Goal: Book appointment/travel/reservation

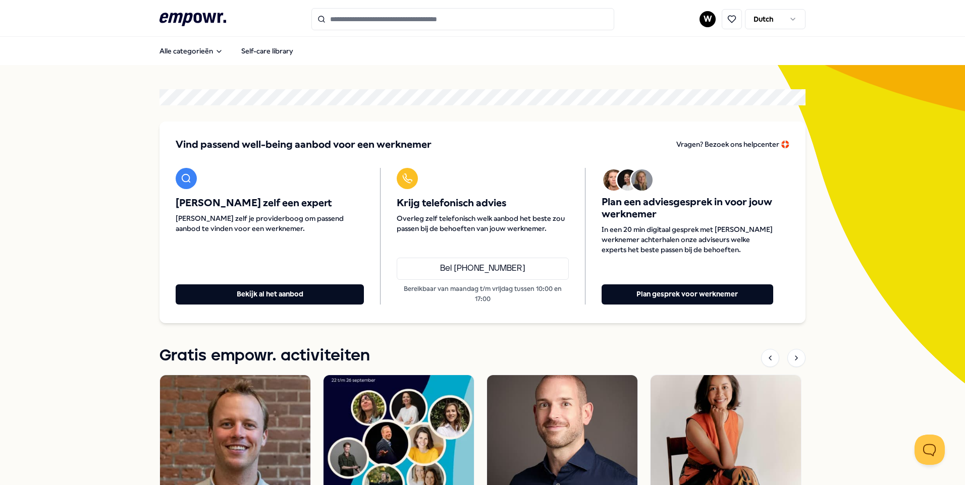
click at [388, 21] on input "Search for products, categories or subcategories" at bounding box center [462, 19] width 303 height 22
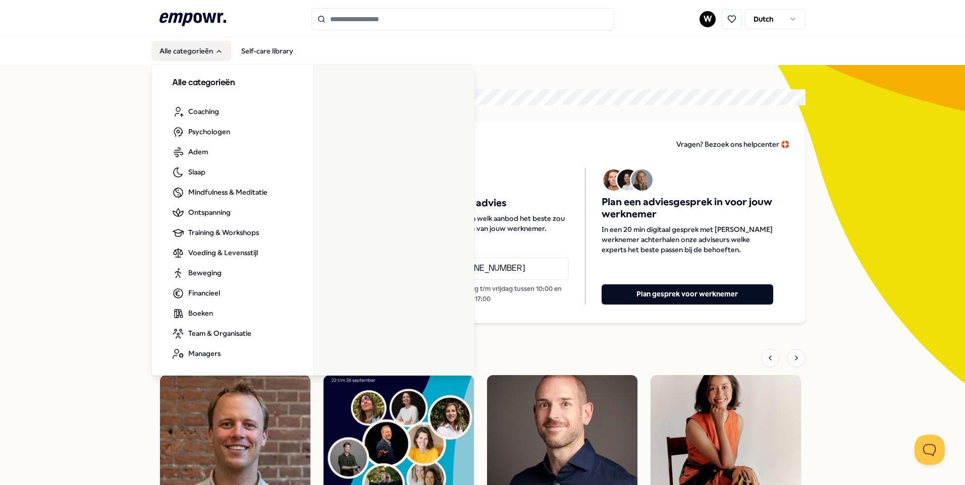
click at [208, 54] on button "Alle categorieën" at bounding box center [191, 51] width 80 height 20
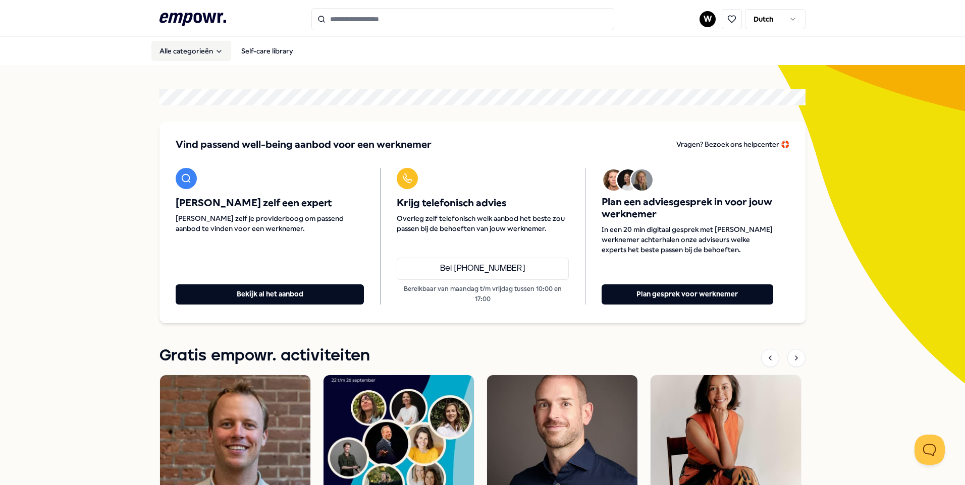
click at [208, 54] on button "Alle categorieën" at bounding box center [191, 51] width 80 height 20
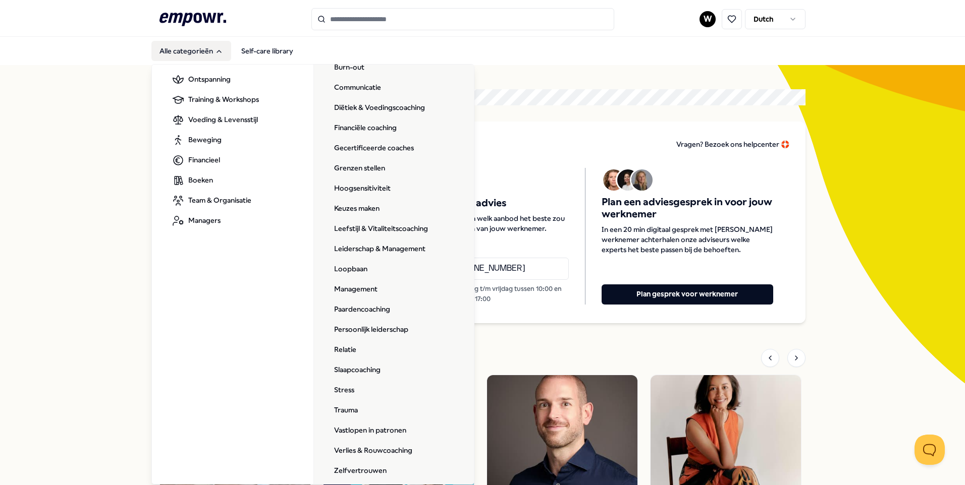
scroll to position [141, 0]
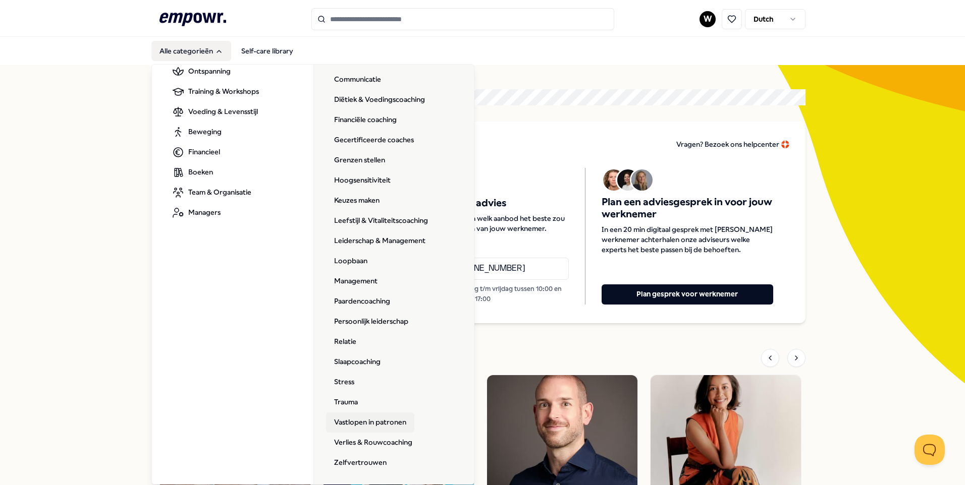
click at [398, 431] on link "Vastlopen in patronen" at bounding box center [370, 423] width 88 height 20
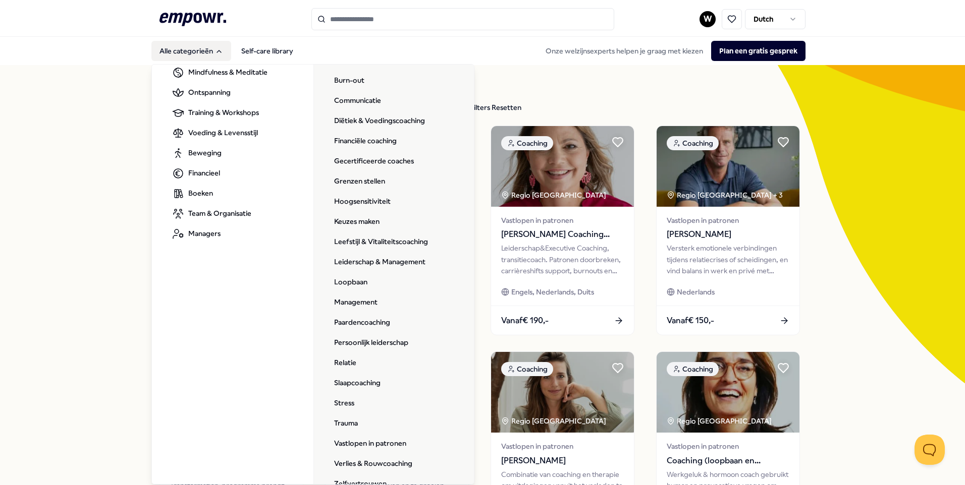
scroll to position [141, 0]
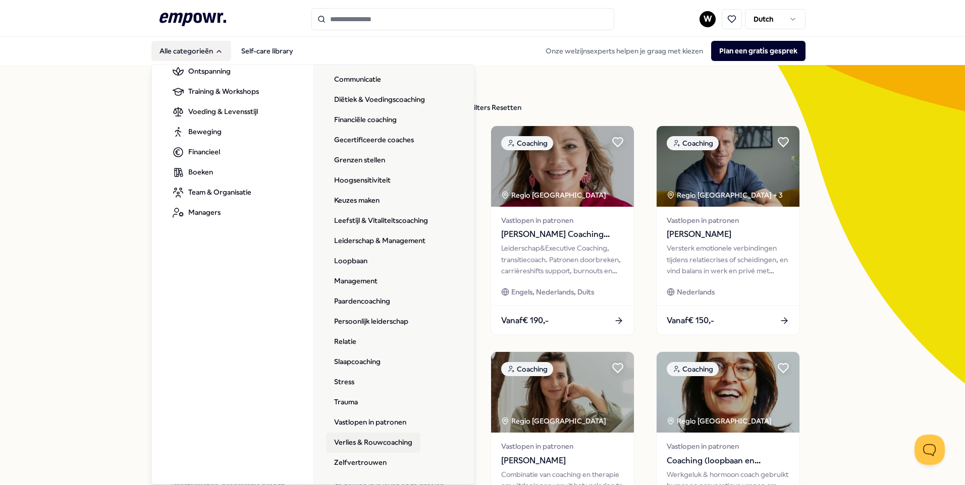
click at [371, 442] on link "Verlies & Rouwcoaching" at bounding box center [373, 443] width 94 height 20
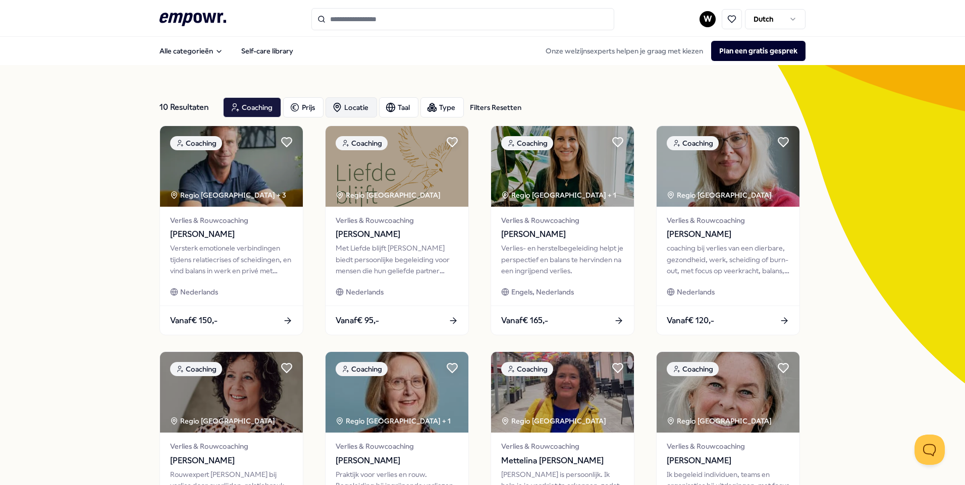
click at [360, 107] on div "Locatie" at bounding box center [350, 107] width 51 height 20
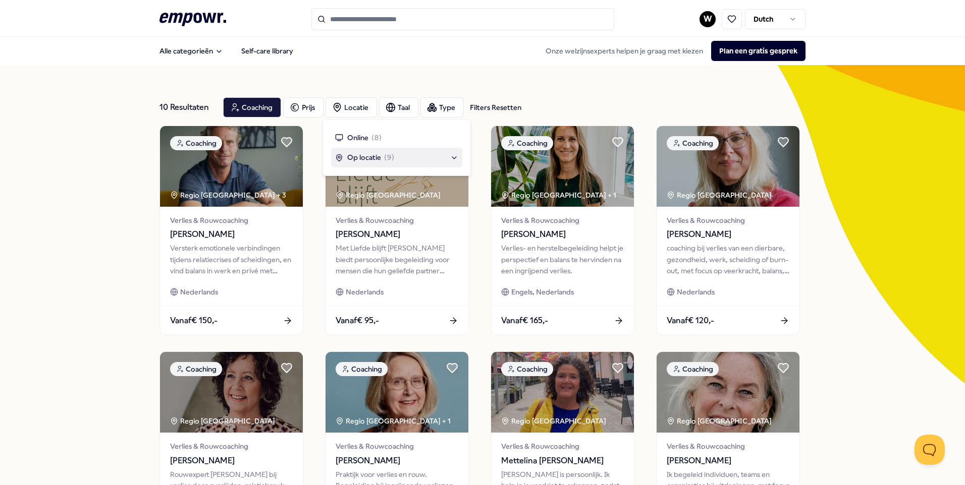
click at [360, 155] on span "Op locatie" at bounding box center [364, 157] width 34 height 11
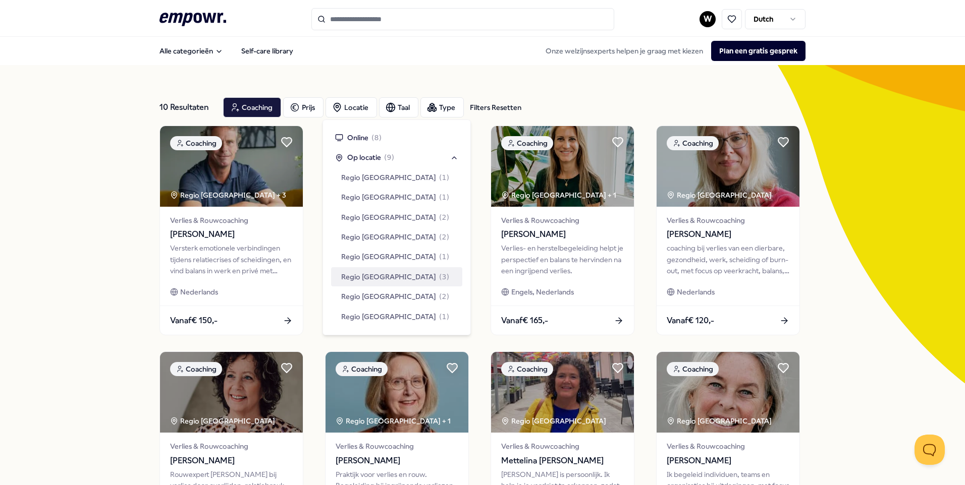
click at [376, 277] on span "Regio [GEOGRAPHIC_DATA]" at bounding box center [388, 276] width 95 height 11
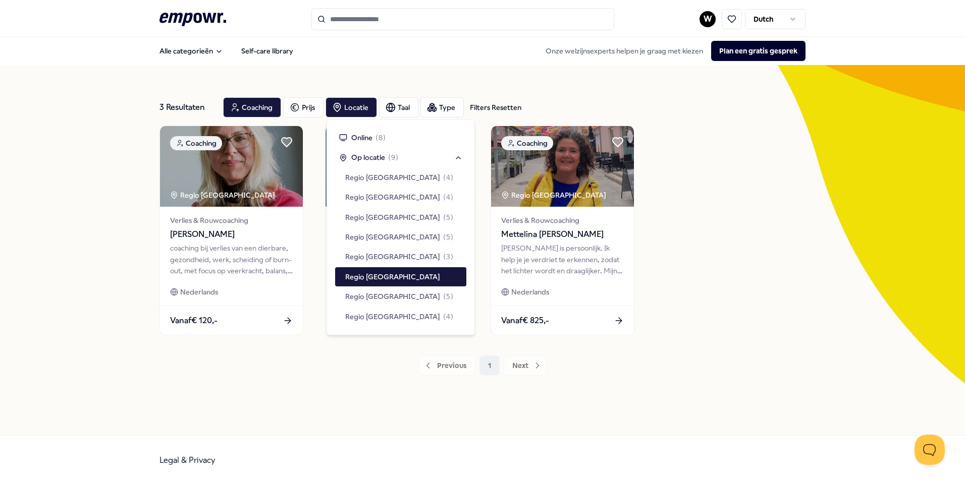
click at [688, 319] on div "Coaching Regio Noord NL Verlies & Rouwcoaching [PERSON_NAME] coaching bij verli…" at bounding box center [482, 231] width 646 height 210
